Goal: Task Accomplishment & Management: Use online tool/utility

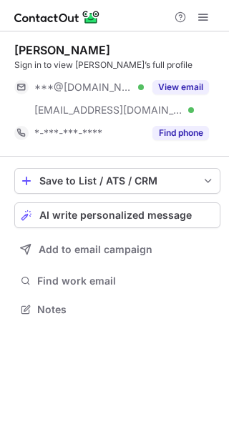
scroll to position [300, 229]
click at [194, 220] on div "AI write personalized message" at bounding box center [126, 215] width 175 height 11
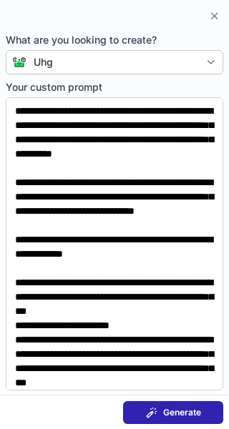
click at [188, 414] on span "Generate" at bounding box center [182, 412] width 38 height 11
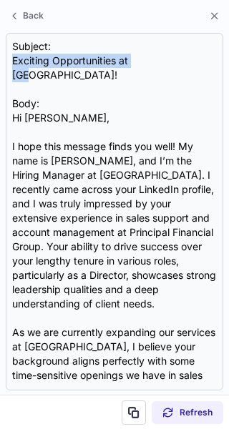
drag, startPoint x: 154, startPoint y: 59, endPoint x: 2, endPoint y: 62, distance: 151.7
click at [2, 62] on section "Subject: Exciting Opportunities at UHG! Body: Hi Janet, I hope this message fin…" at bounding box center [114, 212] width 229 height 366
copy div "Exciting Opportunities at [GEOGRAPHIC_DATA]"
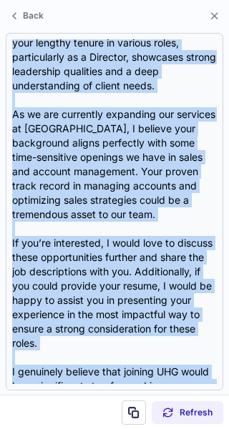
scroll to position [328, 0]
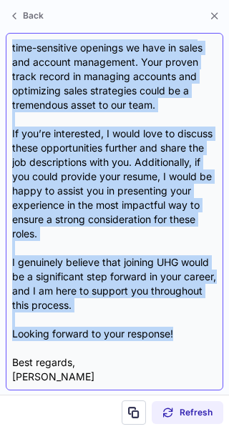
drag, startPoint x: 14, startPoint y: 99, endPoint x: 196, endPoint y: 320, distance: 286.7
click at [196, 320] on div "Subject: Exciting Opportunities at UHG! Body: Hi Janet, I hope this message fin…" at bounding box center [114, 211] width 205 height 345
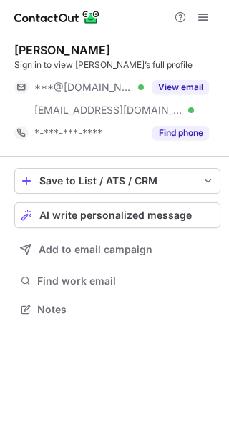
scroll to position [300, 229]
click at [139, 222] on button "AI write personalized message" at bounding box center [117, 215] width 206 height 26
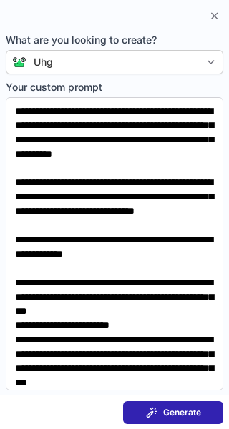
click at [179, 416] on span "Generate" at bounding box center [182, 412] width 38 height 11
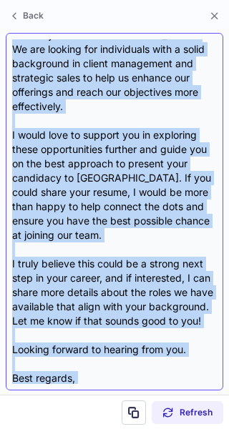
scroll to position [371, 0]
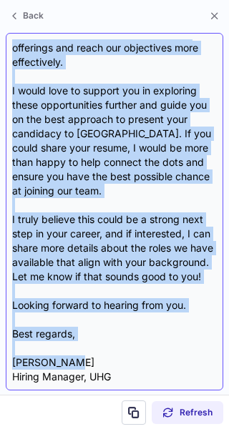
drag, startPoint x: 17, startPoint y: 100, endPoint x: 77, endPoint y: 363, distance: 270.0
click at [77, 363] on div "Subject: Exciting Opportunities at UHG Body: Hi Janet, I hope this message find…" at bounding box center [114, 211] width 205 height 345
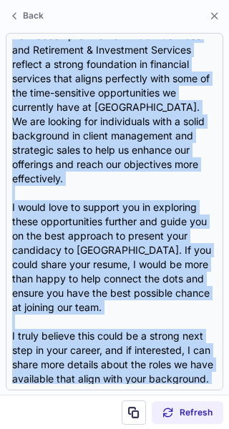
scroll to position [0, 0]
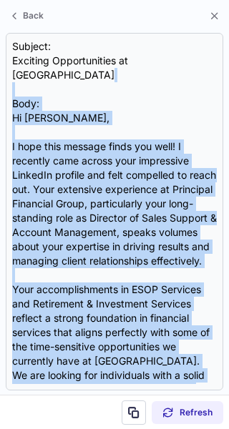
drag, startPoint x: 191, startPoint y: 303, endPoint x: -33, endPoint y: 67, distance: 324.9
click at [0, 67] on html "Janet Gannon Sign in to view Janet’s full profile ***@yahoo.com Verified ***@pr…" at bounding box center [114, 214] width 229 height 429
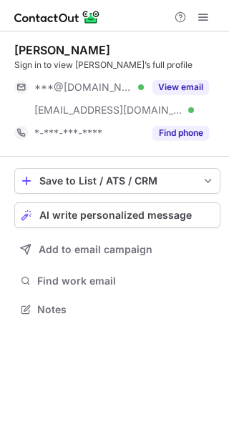
scroll to position [300, 229]
click at [118, 207] on button "AI write personalized message" at bounding box center [117, 215] width 206 height 26
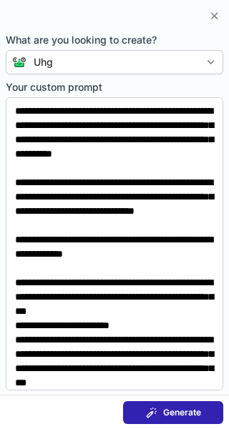
click at [165, 407] on span "Generate" at bounding box center [182, 412] width 38 height 11
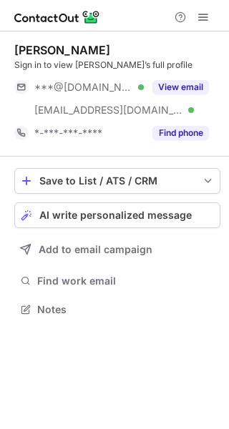
scroll to position [300, 229]
click at [89, 219] on span "AI write personalized message" at bounding box center [115, 215] width 152 height 11
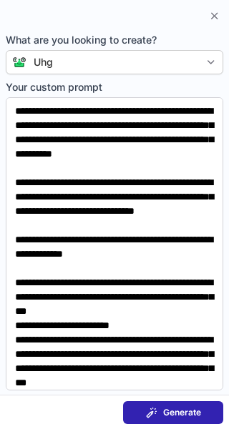
click at [170, 411] on span "Generate" at bounding box center [182, 412] width 38 height 11
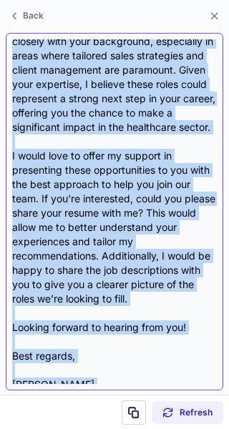
scroll to position [371, 0]
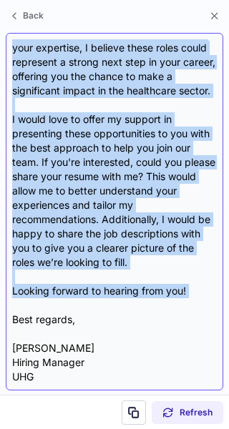
drag, startPoint x: 13, startPoint y: 102, endPoint x: 115, endPoint y: 312, distance: 233.2
click at [115, 312] on div "Subject: Exciting Opportunities at UHG Body: Hi [PERSON_NAME], I hope this mess…" at bounding box center [114, 211] width 205 height 345
copy div "Hi [PERSON_NAME], I hope this message finds you well! My name is [PERSON_NAME],…"
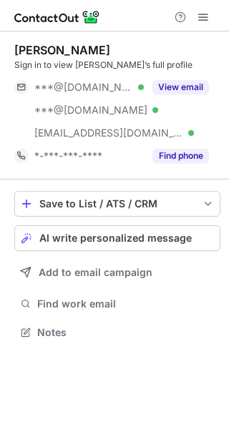
scroll to position [323, 229]
click at [120, 243] on span "AI write personalized message" at bounding box center [115, 237] width 152 height 11
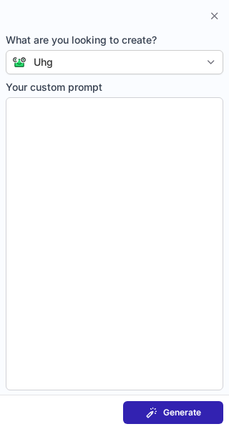
type textarea "**********"
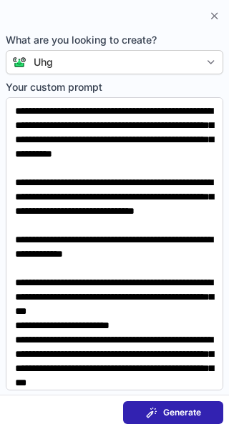
click at [177, 416] on span "Generate" at bounding box center [182, 412] width 38 height 11
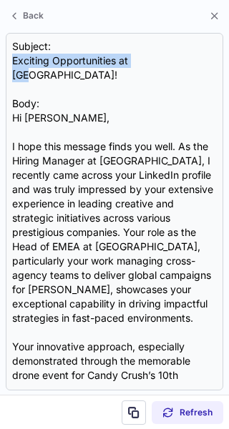
drag, startPoint x: 152, startPoint y: 60, endPoint x: -1, endPoint y: 64, distance: 153.9
click at [0, 64] on html "Helen Jackson Sign in to view Helen’s full profile ***@gmail.com Verified ***@h…" at bounding box center [114, 214] width 229 height 429
copy div "Exciting Opportunities at [GEOGRAPHIC_DATA]"
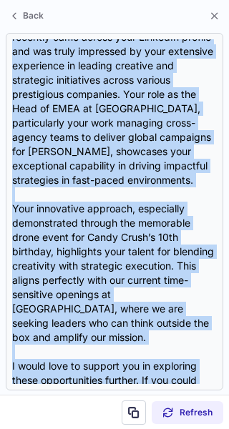
scroll to position [313, 0]
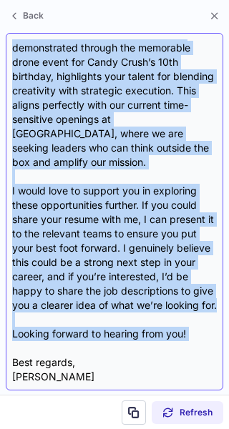
drag, startPoint x: 11, startPoint y: 102, endPoint x: 177, endPoint y: 334, distance: 286.1
click at [177, 334] on div "Subject: Exciting Opportunities at UHG! Body: Hi Helen, I hope this message fin…" at bounding box center [114, 212] width 217 height 358
copy div "Hi Helen, I hope this message finds you well. As the Hiring Manager at UHG, I r…"
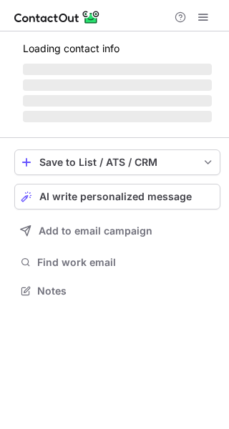
scroll to position [300, 229]
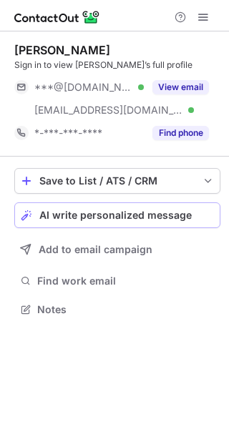
click at [144, 218] on span "AI write personalized message" at bounding box center [115, 215] width 152 height 11
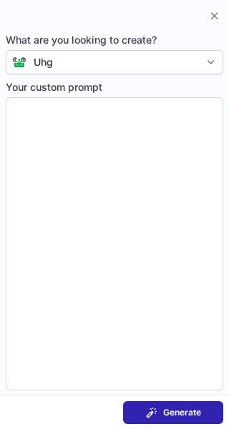
type textarea "**********"
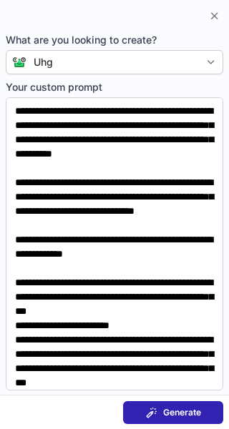
click at [160, 413] on div "Generate" at bounding box center [173, 412] width 55 height 11
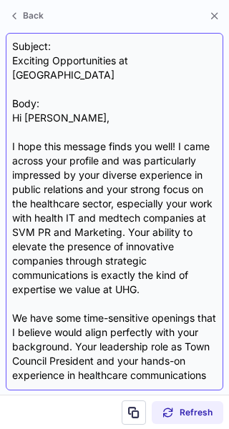
click at [124, 60] on div "Subject: Exciting Opportunities at UHG Body: Hi Hillary, I hope this message fi…" at bounding box center [114, 211] width 205 height 345
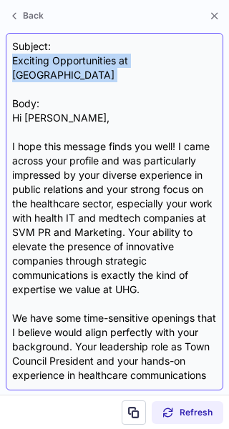
click at [124, 60] on div "Subject: Exciting Opportunities at UHG Body: Hi Hillary, I hope this message fi…" at bounding box center [114, 211] width 205 height 345
copy div "Exciting Opportunities at [GEOGRAPHIC_DATA]"
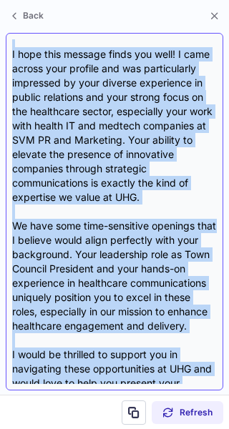
scroll to position [313, 0]
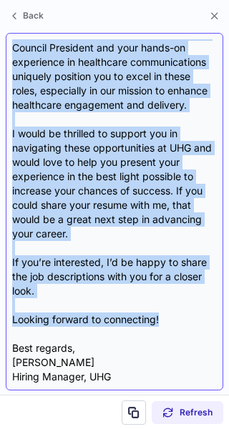
drag, startPoint x: 11, startPoint y: 102, endPoint x: 169, endPoint y: 325, distance: 273.5
click at [169, 325] on div "Subject: Exciting Opportunities at UHG Body: Hi Hillary, I hope this message fi…" at bounding box center [114, 212] width 217 height 358
copy div "Hi Hillary, I hope this message finds you well! I came across your profile and …"
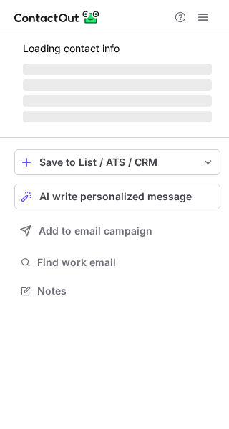
scroll to position [300, 229]
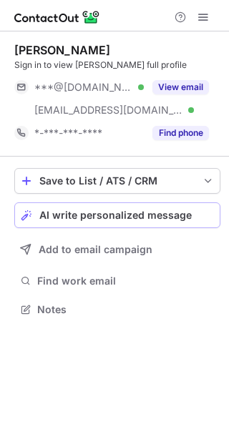
click at [155, 224] on button "AI write personalized message" at bounding box center [117, 215] width 206 height 26
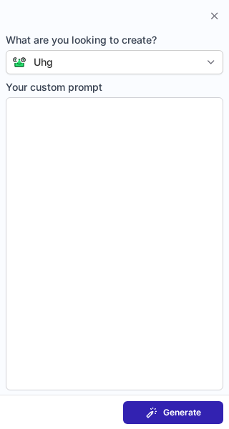
type textarea "**********"
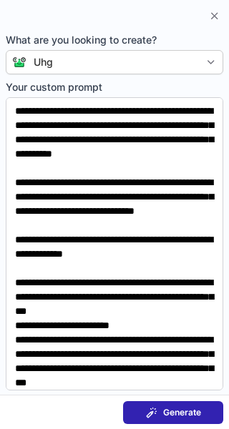
click at [179, 423] on button "Generate" at bounding box center [173, 412] width 100 height 23
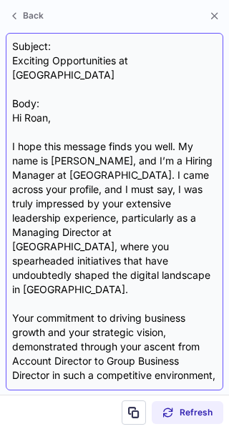
click at [67, 60] on div "Subject: Exciting Opportunities at UHG Body: Hi Roan, I hope this message finds…" at bounding box center [114, 211] width 205 height 345
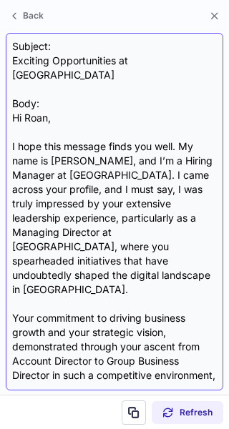
click at [67, 60] on div "Subject: Exciting Opportunities at UHG Body: Hi Roan, I hope this message finds…" at bounding box center [114, 211] width 205 height 345
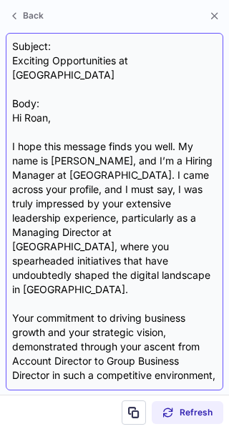
click at [67, 60] on div "Subject: Exciting Opportunities at UHG Body: Hi Roan, I hope this message finds…" at bounding box center [114, 211] width 205 height 345
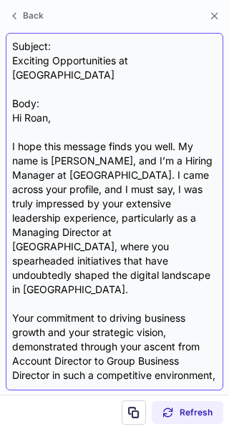
click at [67, 60] on div "Subject: Exciting Opportunities at UHG Body: Hi Roan, I hope this message finds…" at bounding box center [114, 211] width 205 height 345
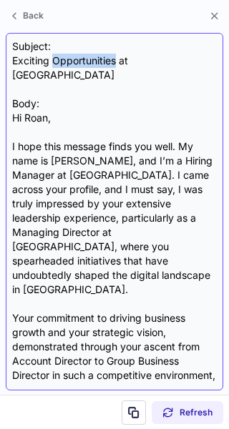
click at [67, 60] on div "Subject: Exciting Opportunities at UHG Body: Hi Roan, I hope this message finds…" at bounding box center [114, 211] width 205 height 345
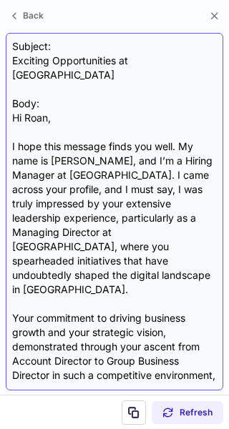
click at [67, 60] on div "Subject: Exciting Opportunities at UHG Body: Hi Roan, I hope this message finds…" at bounding box center [114, 211] width 205 height 345
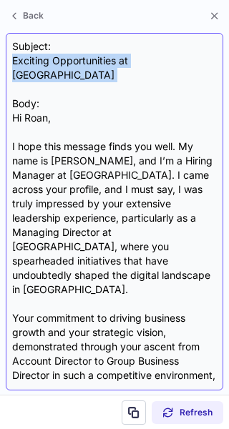
click at [67, 60] on div "Subject: Exciting Opportunities at UHG Body: Hi Roan, I hope this message finds…" at bounding box center [114, 211] width 205 height 345
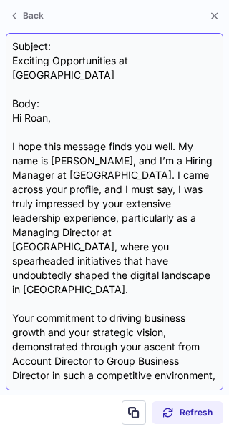
click at [67, 60] on div "Subject: Exciting Opportunities at UHG Body: Hi Roan, I hope this message finds…" at bounding box center [114, 211] width 205 height 345
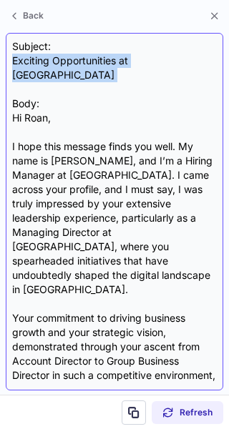
click at [67, 60] on div "Subject: Exciting Opportunities at UHG Body: Hi Roan, I hope this message finds…" at bounding box center [114, 211] width 205 height 345
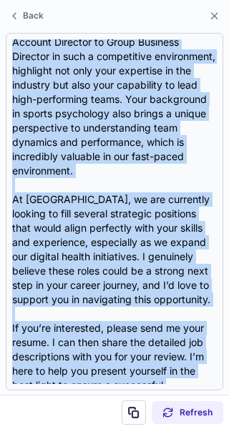
scroll to position [428, 0]
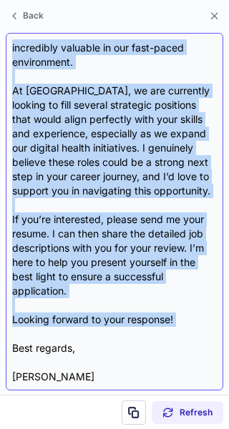
drag, startPoint x: 14, startPoint y: 99, endPoint x: 107, endPoint y: 307, distance: 227.3
click at [107, 307] on div "Subject: Exciting Opportunities at UHG Body: Hi Roan, I hope this message finds…" at bounding box center [114, 211] width 205 height 345
copy div "Hi Roan, I hope this message finds you well. My name is Thompson Sangeeta, and …"
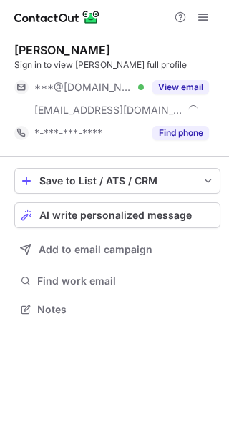
scroll to position [300, 229]
click at [151, 214] on span "AI write personalized message" at bounding box center [115, 215] width 152 height 11
click at [185, 227] on button "AI write personalized message" at bounding box center [117, 215] width 206 height 26
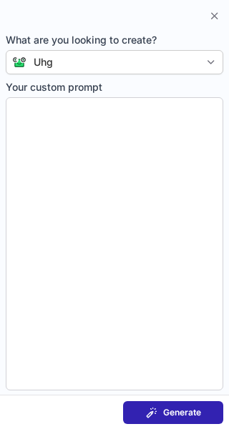
type textarea "**********"
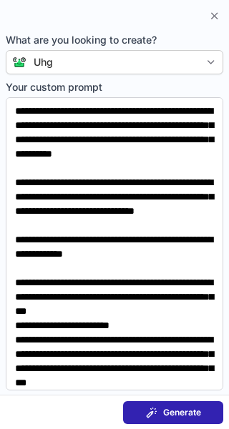
click at [180, 411] on span "Generate" at bounding box center [182, 412] width 38 height 11
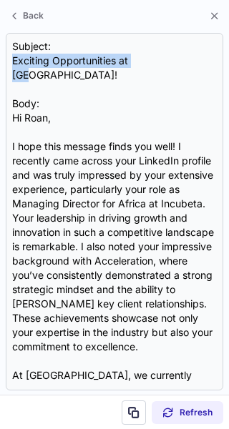
drag, startPoint x: 152, startPoint y: 56, endPoint x: 0, endPoint y: 62, distance: 152.5
click at [0, 62] on section "Subject: Exciting Opportunities at UHG! Body: Hi Roan, I hope this message find…" at bounding box center [114, 212] width 229 height 366
copy div "Exciting Opportunities at UHG"
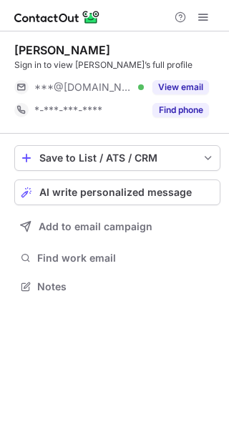
scroll to position [277, 229]
click at [166, 190] on span "AI write personalized message" at bounding box center [115, 192] width 152 height 11
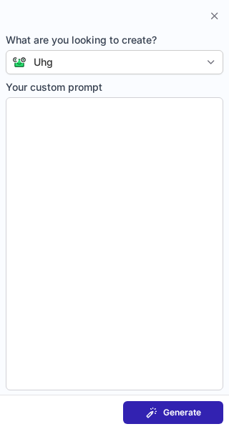
type textarea "**********"
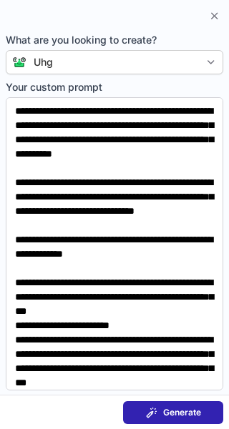
click at [169, 412] on span "Generate" at bounding box center [182, 412] width 38 height 11
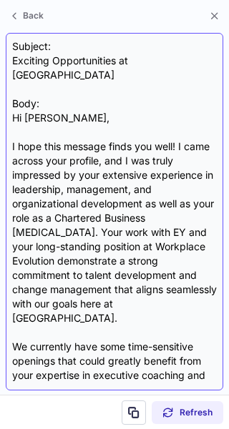
click at [104, 59] on div "Subject: Exciting Opportunities at UHG Body: Hi Michael, I hope this message fi…" at bounding box center [114, 211] width 205 height 345
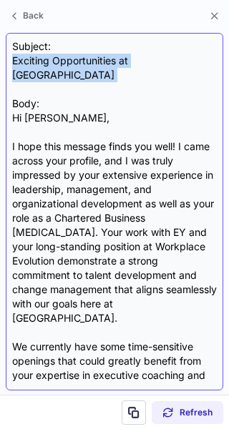
click at [104, 59] on div "Subject: Exciting Opportunities at UHG Body: Hi Michael, I hope this message fi…" at bounding box center [114, 211] width 205 height 345
copy div "Exciting Opportunities at UHG"
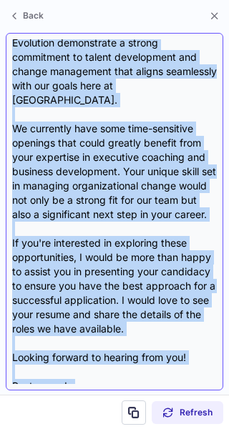
scroll to position [242, 0]
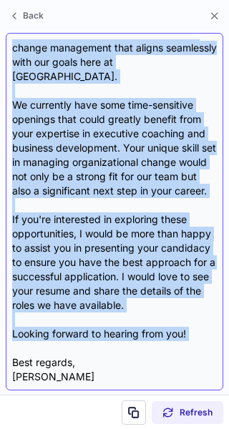
drag, startPoint x: 15, startPoint y: 103, endPoint x: 108, endPoint y: 338, distance: 252.4
click at [108, 338] on div "Subject: Exciting Opportunities at UHG Body: Hi Michael, I hope this message fi…" at bounding box center [114, 211] width 205 height 345
copy div "Hi Michael, I hope this message finds you well! I came across your profile, and…"
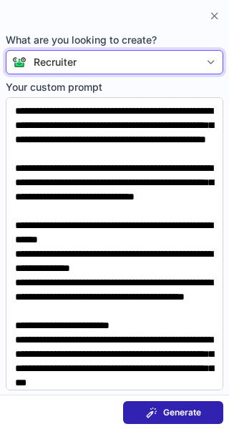
scroll to position [277, 229]
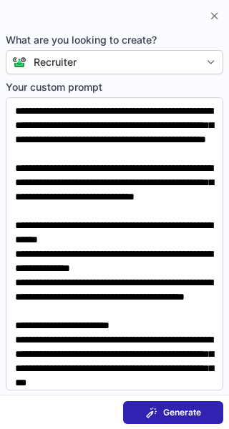
click at [156, 401] on button "Generate" at bounding box center [173, 412] width 100 height 23
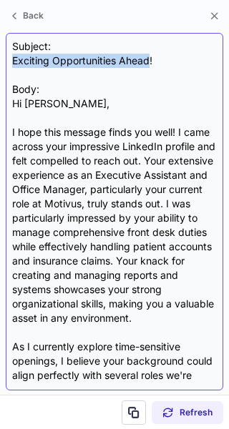
drag, startPoint x: 150, startPoint y: 59, endPoint x: 13, endPoint y: 62, distance: 136.7
click at [13, 62] on div "Subject: Exciting Opportunities Ahead! Body: Hi Elizabeth, I hope this message …" at bounding box center [114, 211] width 205 height 345
copy div "Exciting Opportunities Ahead"
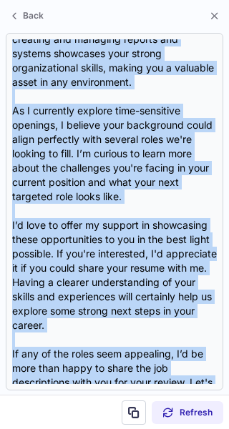
scroll to position [399, 0]
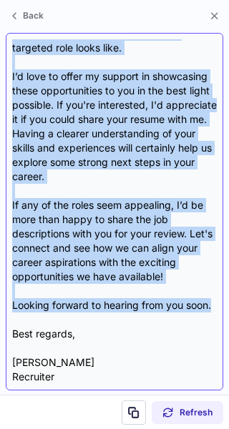
drag, startPoint x: 13, startPoint y: 102, endPoint x: 118, endPoint y: 305, distance: 229.4
click at [118, 305] on div "Subject: Exciting Opportunities Ahead! Body: Hi Elizabeth, I hope this message …" at bounding box center [114, 211] width 205 height 345
copy div "Hi Elizabeth, I hope this message finds you well! I came across your impressive…"
